Goal: Subscribe to service/newsletter

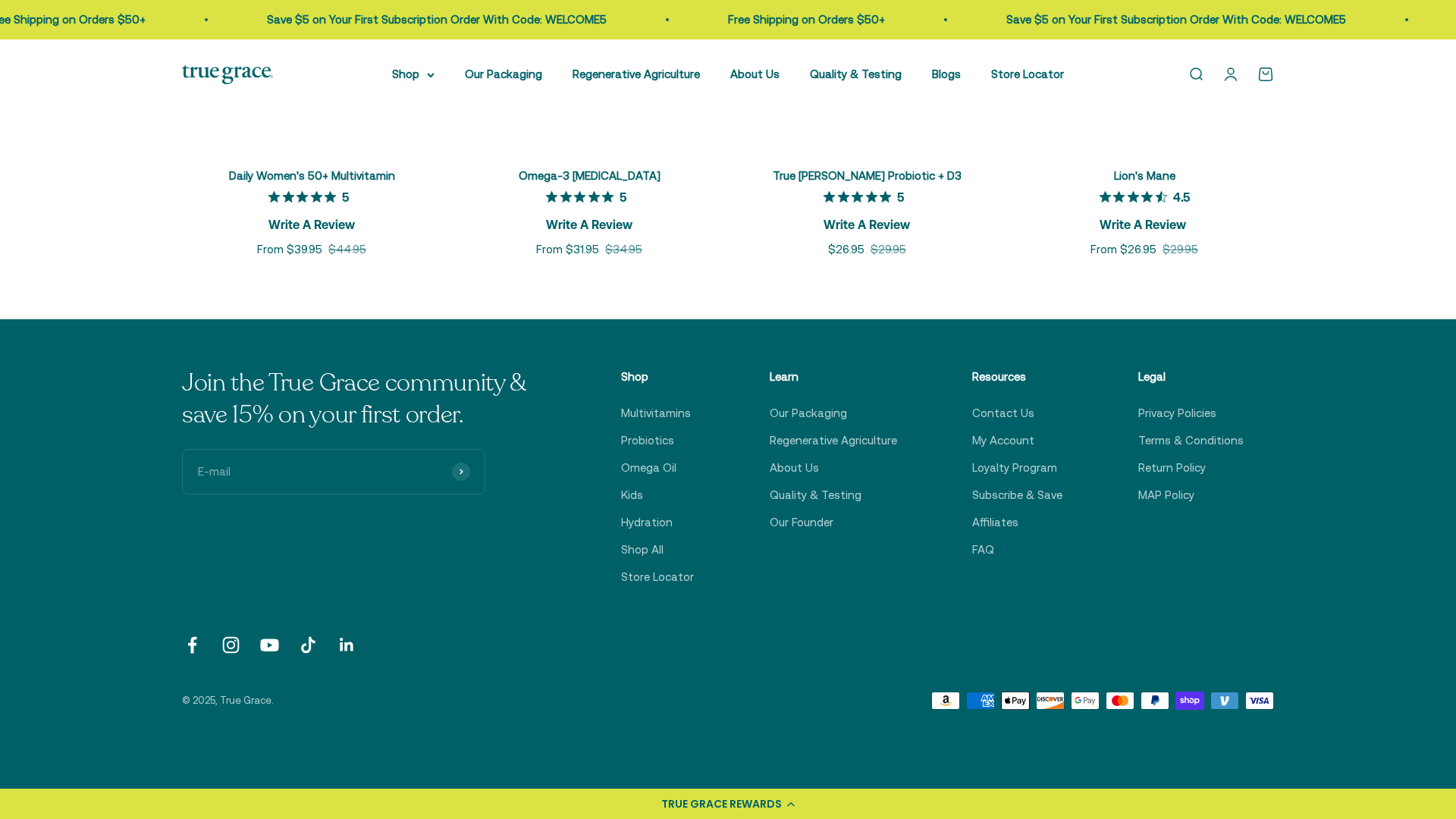
click at [334, 472] on input "E-mail" at bounding box center [334, 472] width 304 height 46
type input "[PERSON_NAME][EMAIL_ADDRESS][DOMAIN_NAME]"
